Goal: Task Accomplishment & Management: Manage account settings

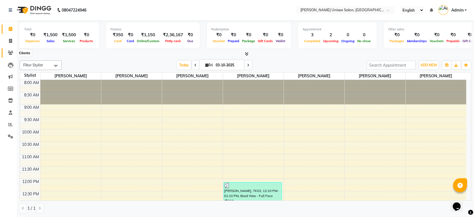
click at [9, 51] on icon at bounding box center [10, 53] width 5 height 4
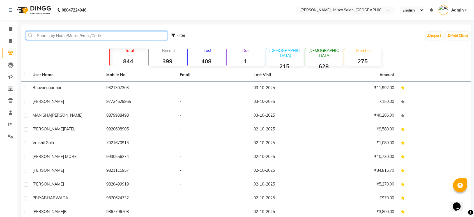
click at [64, 35] on input "text" at bounding box center [96, 35] width 141 height 9
click at [49, 35] on input "text" at bounding box center [96, 35] width 141 height 9
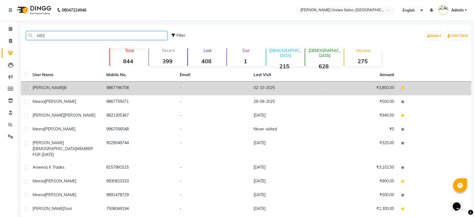
type input "MEE"
click at [101, 88] on td "[PERSON_NAME] B" at bounding box center [66, 88] width 74 height 14
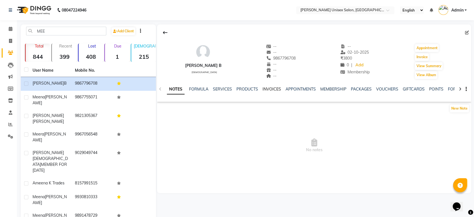
click at [270, 87] on link "INVOICES" at bounding box center [272, 88] width 19 height 5
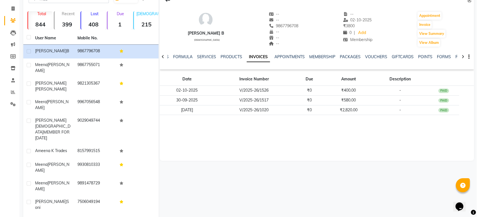
scroll to position [32, 0]
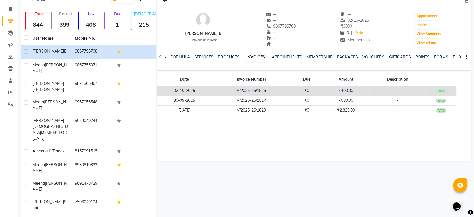
click at [288, 88] on td "V/2025-26/1526" at bounding box center [251, 91] width 79 height 10
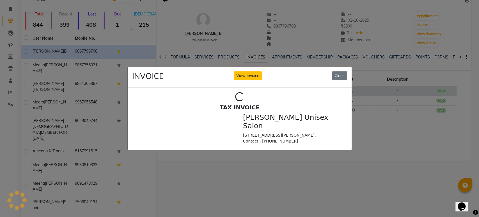
scroll to position [0, 0]
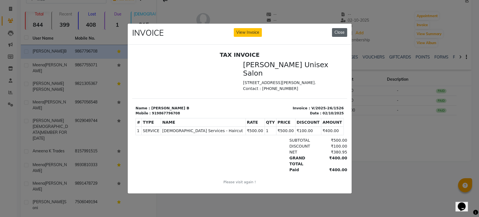
click at [337, 28] on button "Close" at bounding box center [339, 32] width 15 height 9
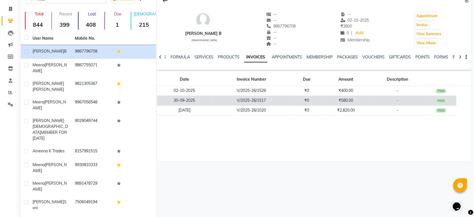
click at [236, 98] on td "V/2025-26/1517" at bounding box center [251, 100] width 79 height 10
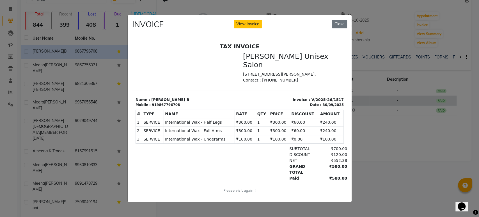
scroll to position [4, 0]
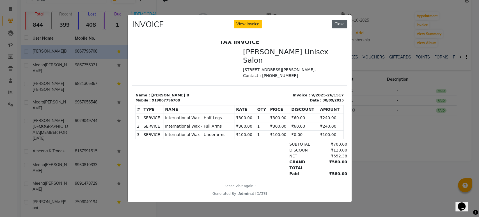
click at [341, 21] on button "Close" at bounding box center [339, 24] width 15 height 9
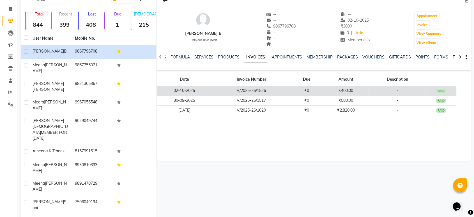
click at [207, 91] on td "02-10-2025" at bounding box center [184, 91] width 55 height 10
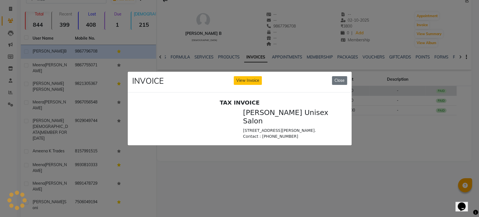
scroll to position [0, 0]
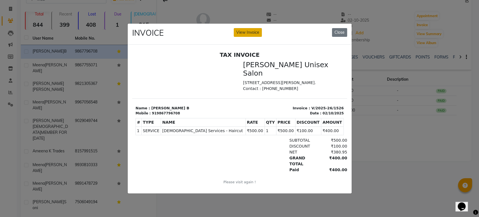
click at [243, 29] on button "View Invoice" at bounding box center [248, 32] width 28 height 9
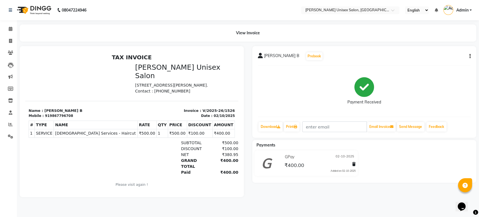
click at [471, 54] on div "[PERSON_NAME] B Prebook Payment Received Download Print Email Invoice Send Mess…" at bounding box center [364, 91] width 224 height 91
click at [469, 56] on icon "button" at bounding box center [469, 56] width 1 height 0
click at [436, 63] on div "Edit Invoice" at bounding box center [442, 63] width 38 height 7
select select "service"
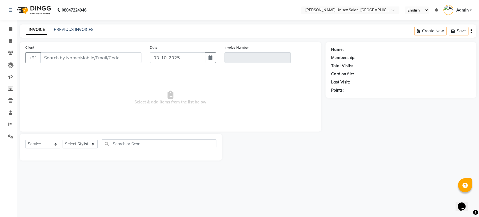
type input "9867796708"
type input "V/2025-26/1526"
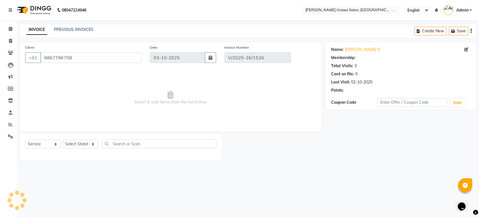
select select "1: Object"
type input "02-10-2025"
select select "select"
